Goal: Task Accomplishment & Management: Manage account settings

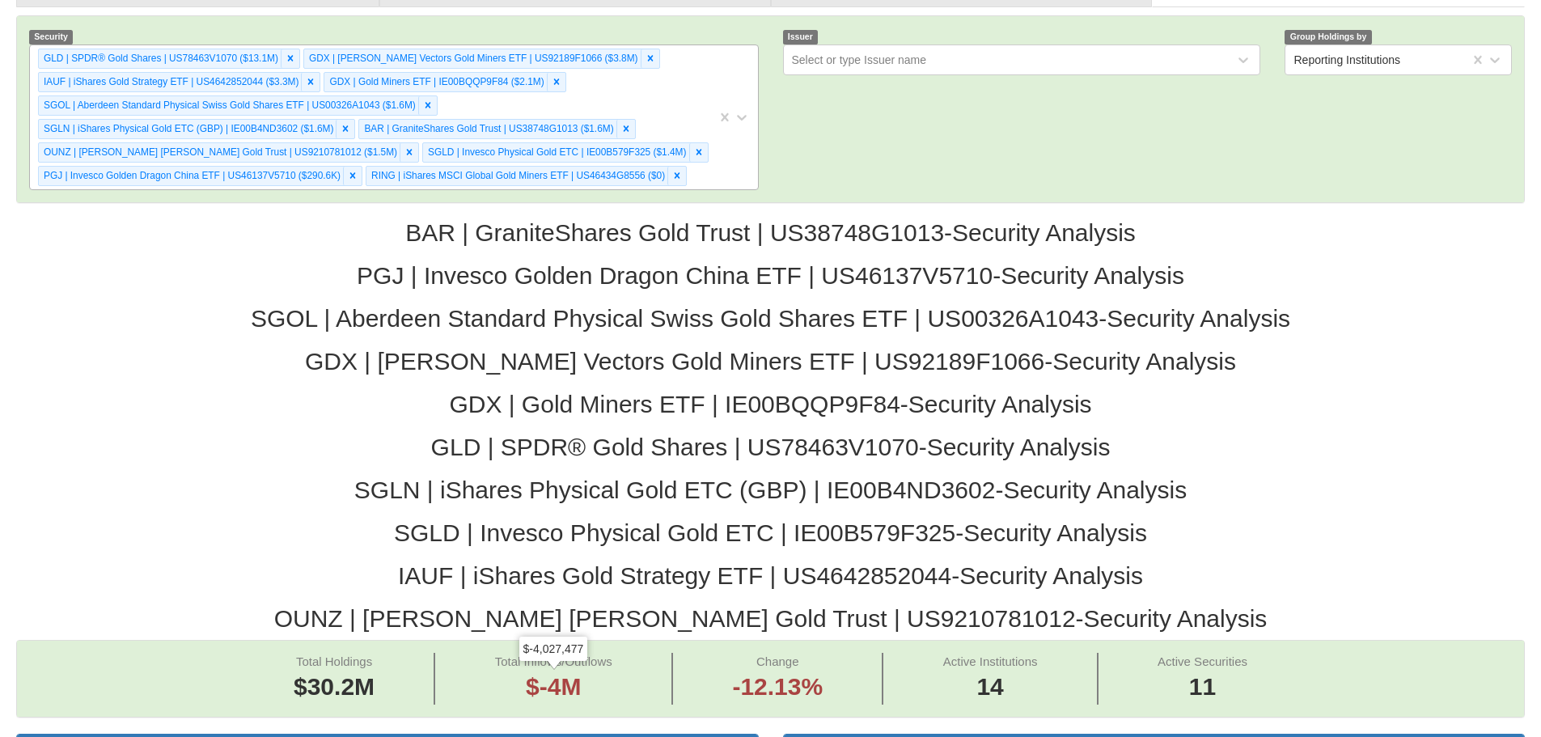
scroll to position [243, 0]
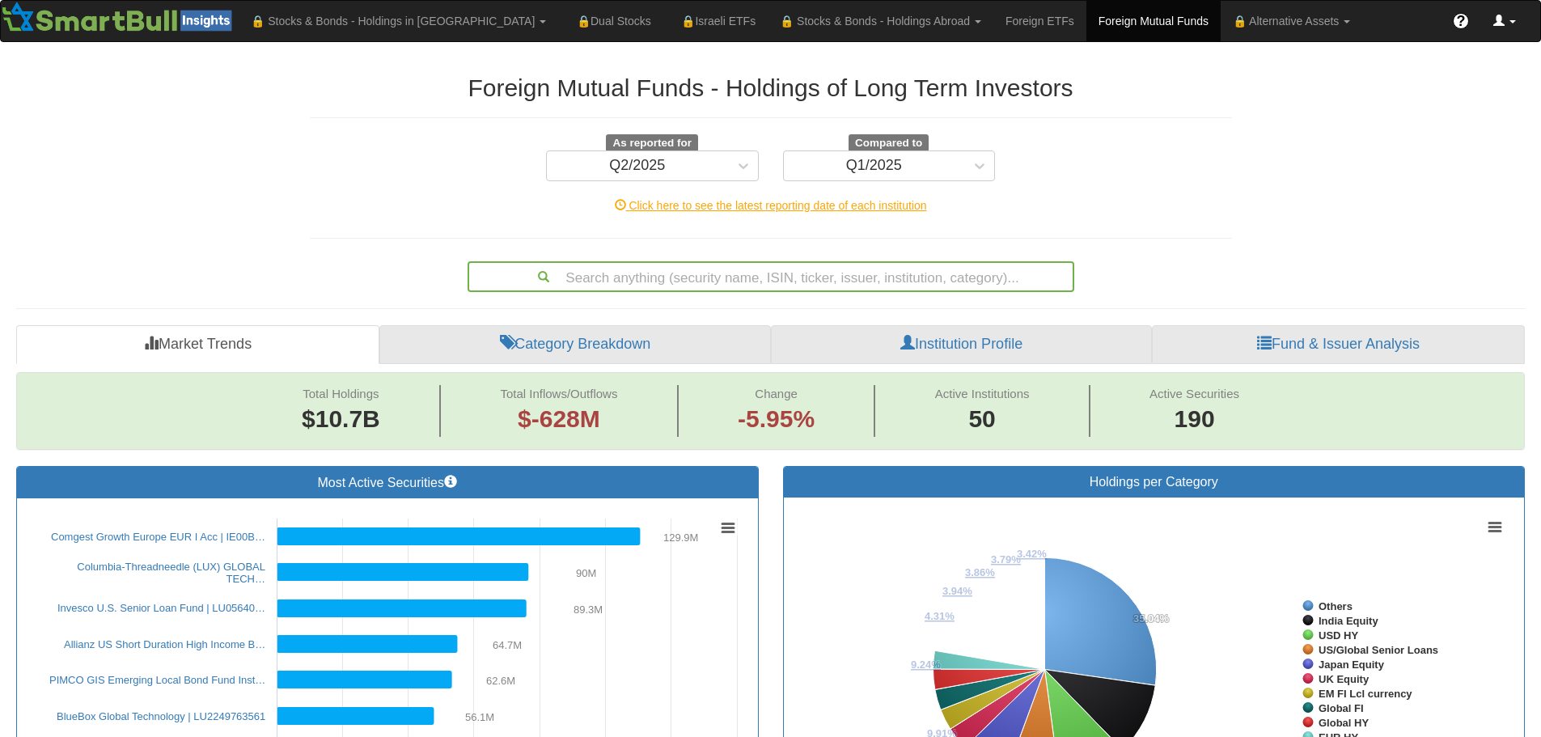
click at [1515, 24] on link at bounding box center [1504, 21] width 47 height 40
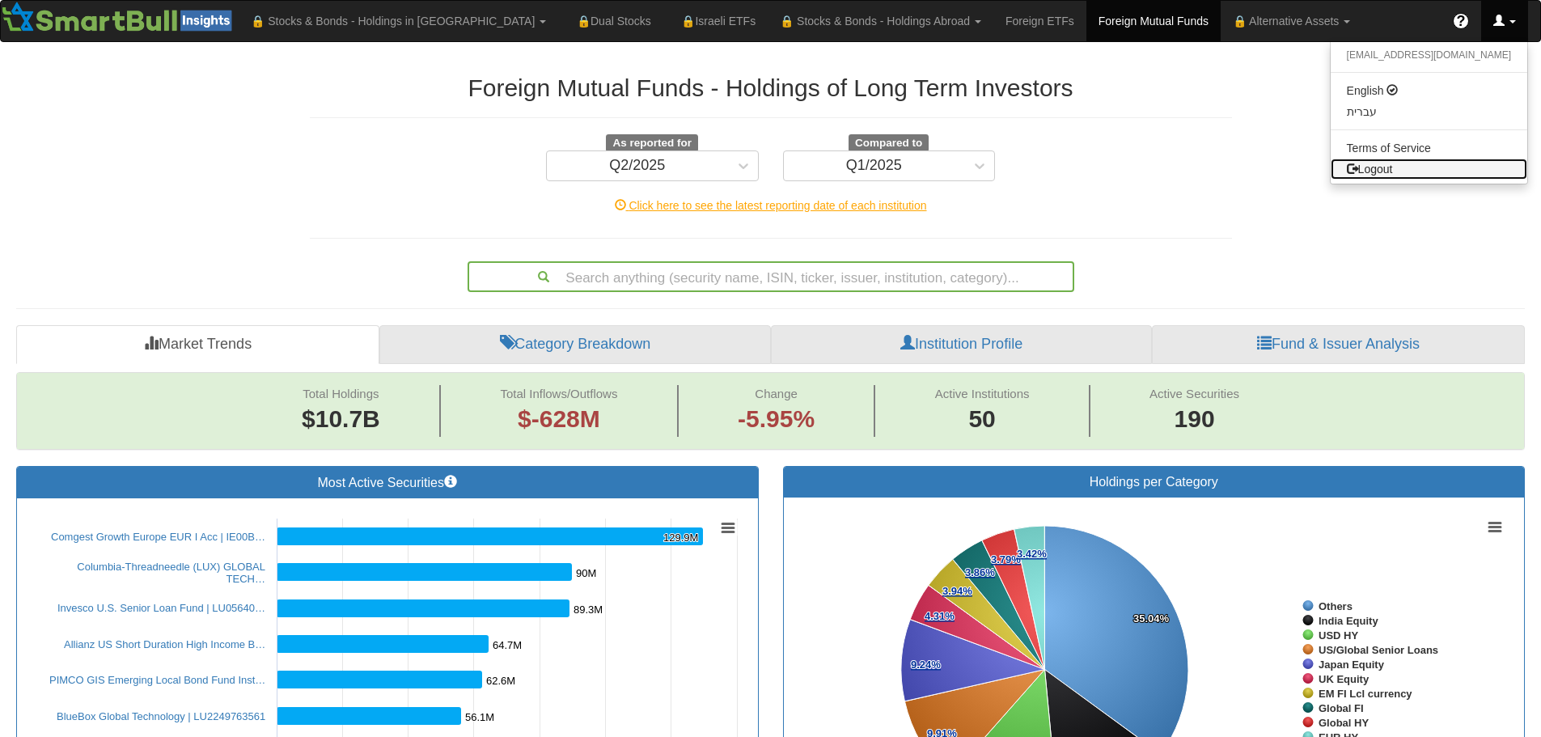
click at [1424, 169] on link "Logout" at bounding box center [1429, 169] width 197 height 21
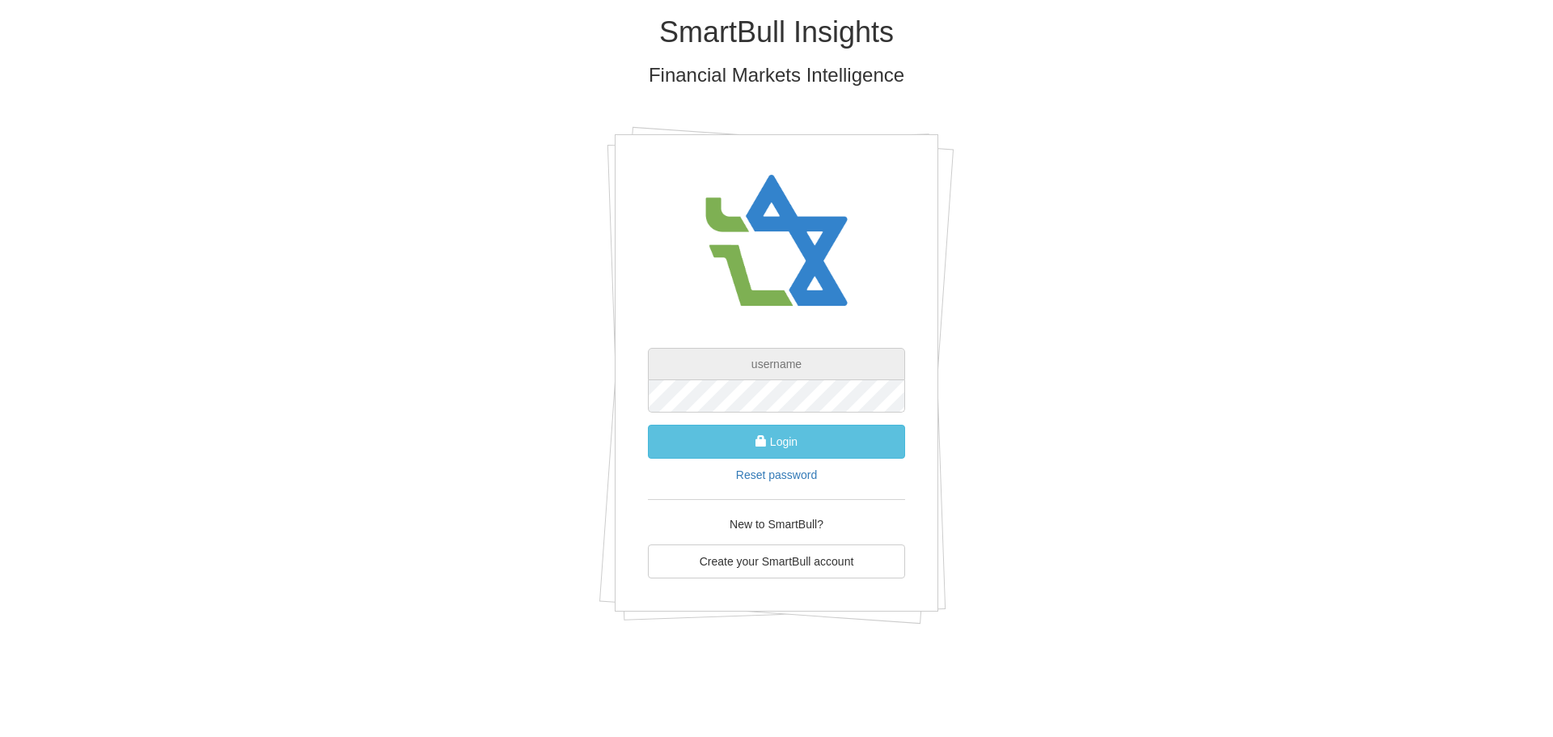
type input "[EMAIL_ADDRESS][DOMAIN_NAME]"
